Goal: Information Seeking & Learning: Learn about a topic

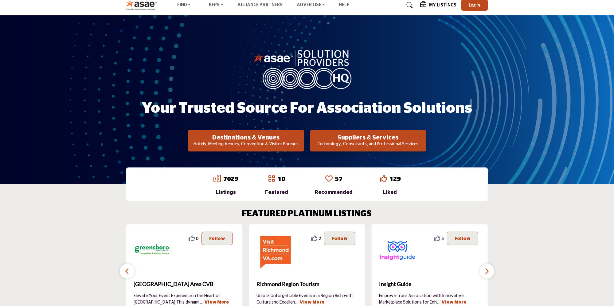
scroll to position [61, 0]
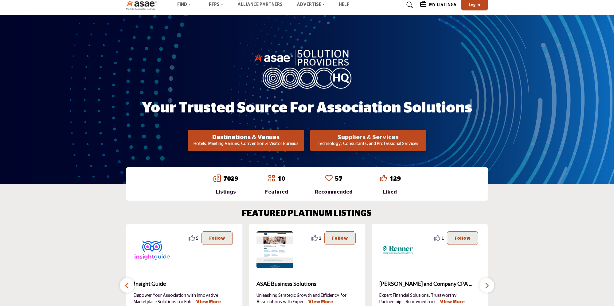
click at [360, 140] on h2 "Suppliers & Services" at bounding box center [368, 137] width 112 height 7
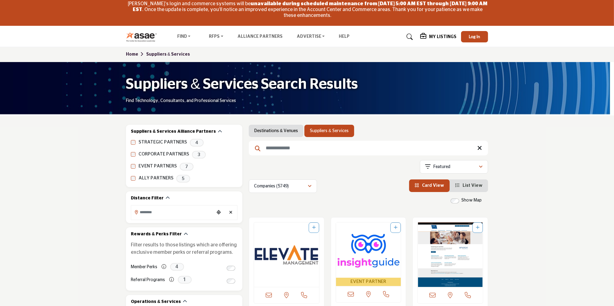
scroll to position [61, 0]
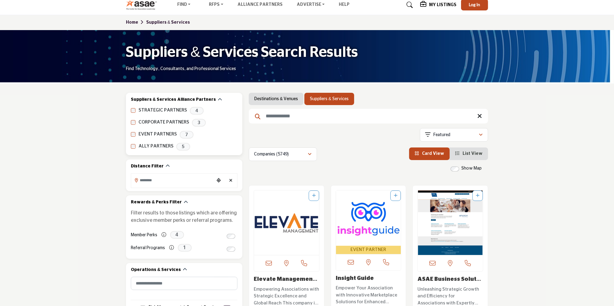
click at [132, 113] on div "STRATEGIC PARTNERS 4" at bounding box center [184, 111] width 107 height 8
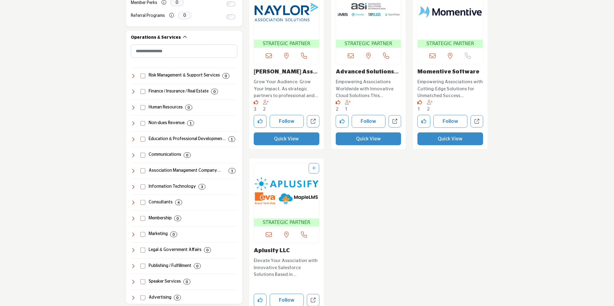
scroll to position [307, 0]
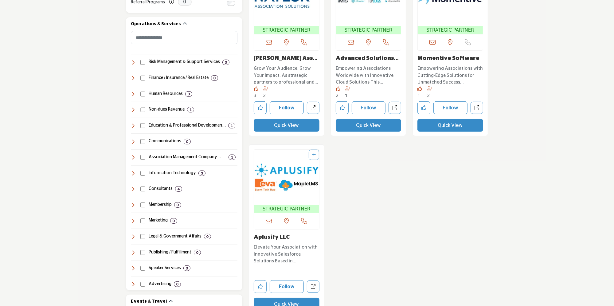
click at [265, 237] on link "Aplusify LLC" at bounding box center [272, 237] width 36 height 6
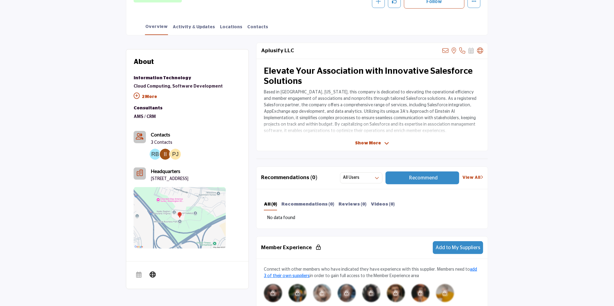
scroll to position [215, 0]
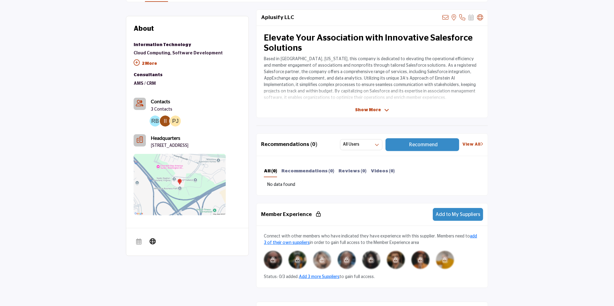
click at [136, 60] on icon at bounding box center [137, 63] width 6 height 6
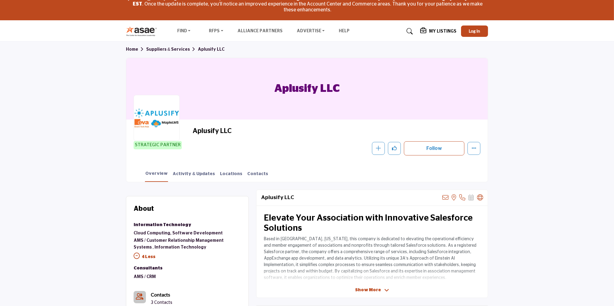
scroll to position [92, 0]
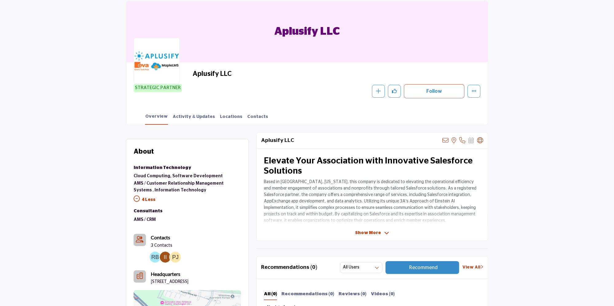
click at [382, 231] on span "Show More" at bounding box center [372, 233] width 34 height 6
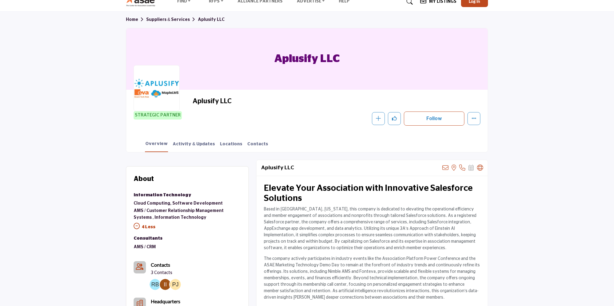
scroll to position [61, 0]
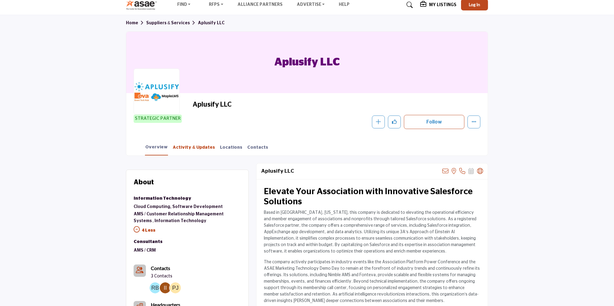
click at [192, 148] on link "Activity & Updates" at bounding box center [193, 149] width 43 height 11
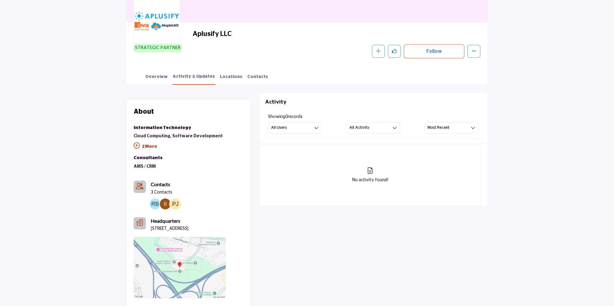
scroll to position [132, 0]
click at [146, 146] on p "2 More" at bounding box center [178, 147] width 89 height 14
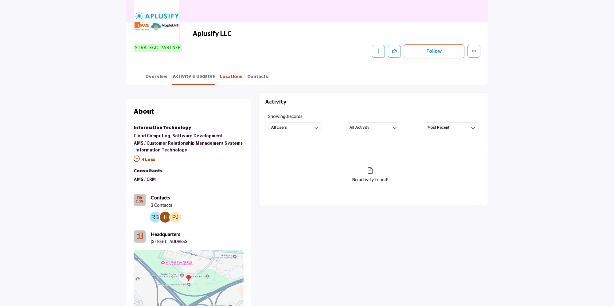
click at [222, 80] on link "Locations" at bounding box center [231, 79] width 23 height 11
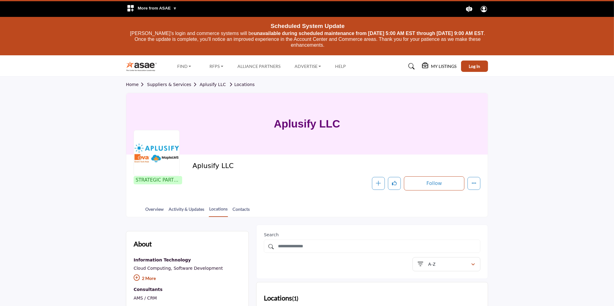
scroll to position [123, 0]
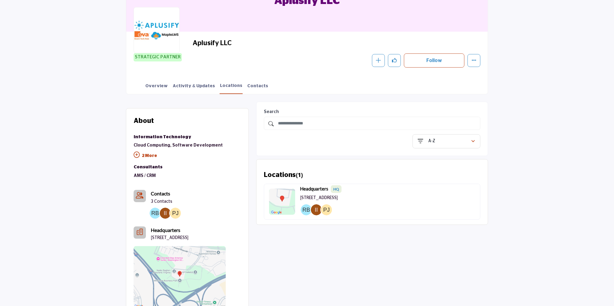
click at [189, 278] on img at bounding box center [180, 276] width 92 height 61
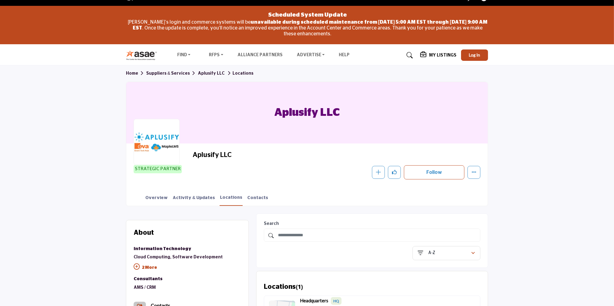
scroll to position [0, 0]
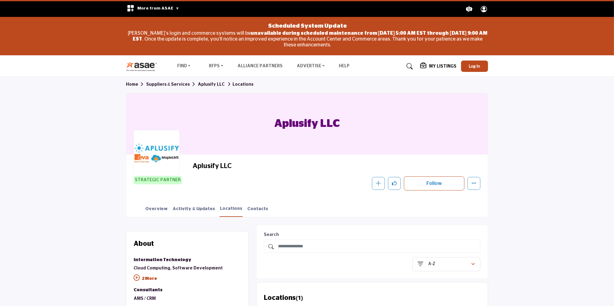
click at [167, 86] on link "Suppliers & Services" at bounding box center [172, 84] width 52 height 4
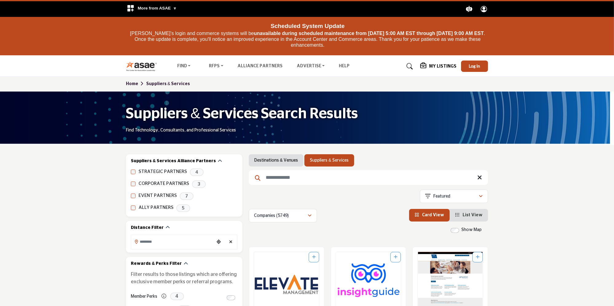
click at [143, 66] on img at bounding box center [143, 66] width 34 height 10
